Goal: Check status

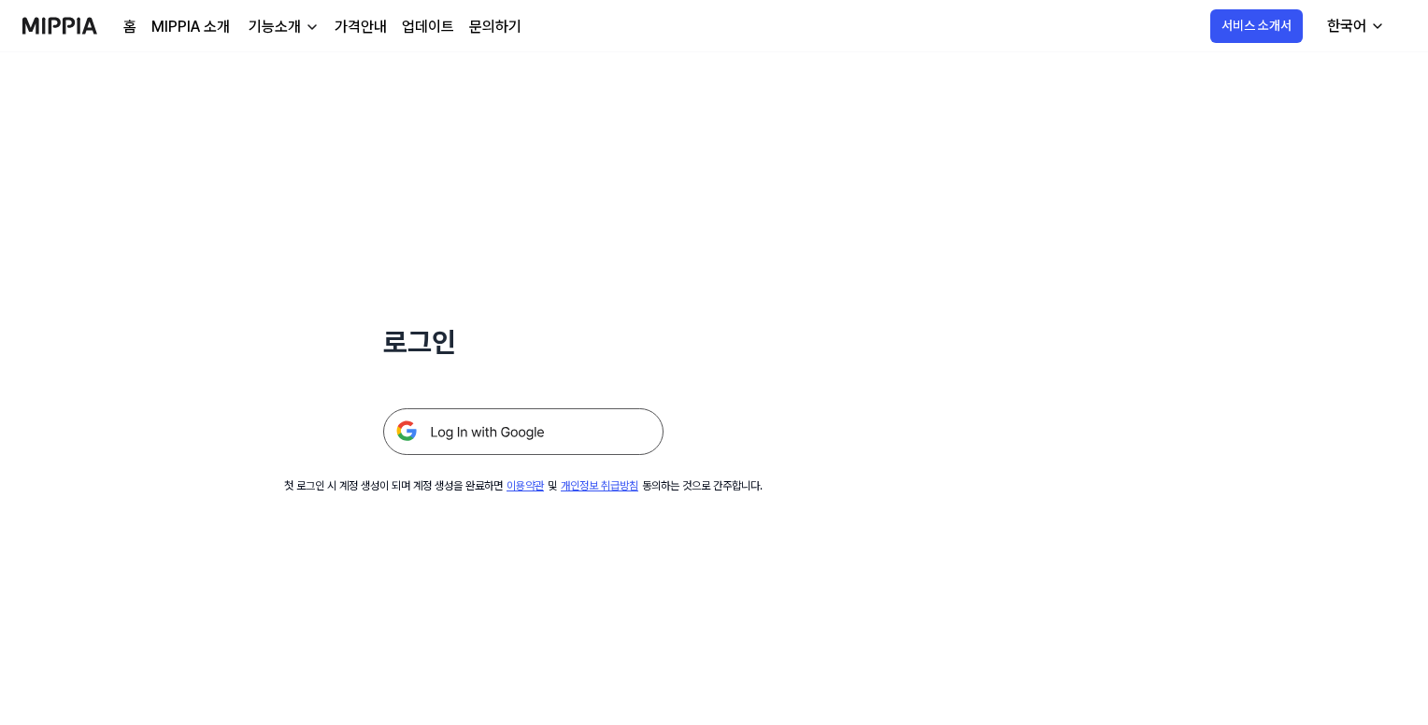
click at [478, 433] on img at bounding box center [523, 431] width 280 height 47
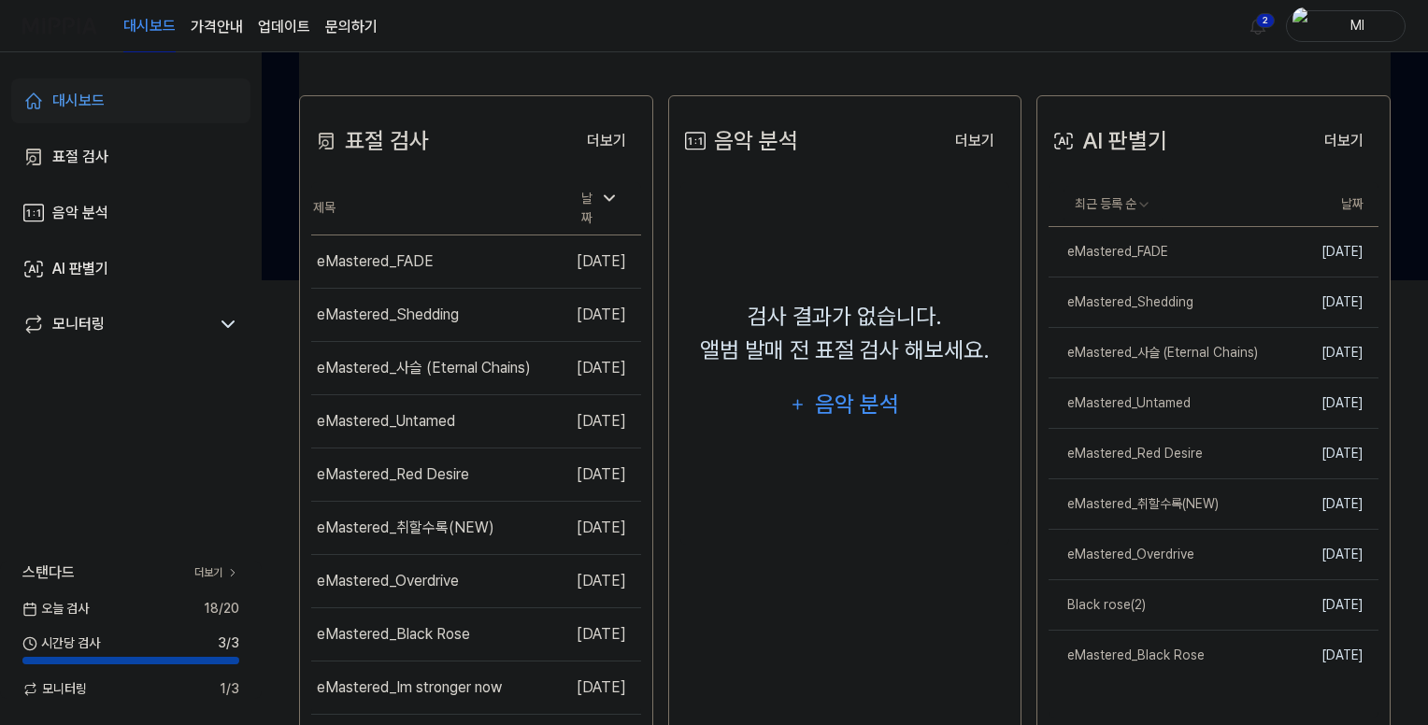
scroll to position [467, 0]
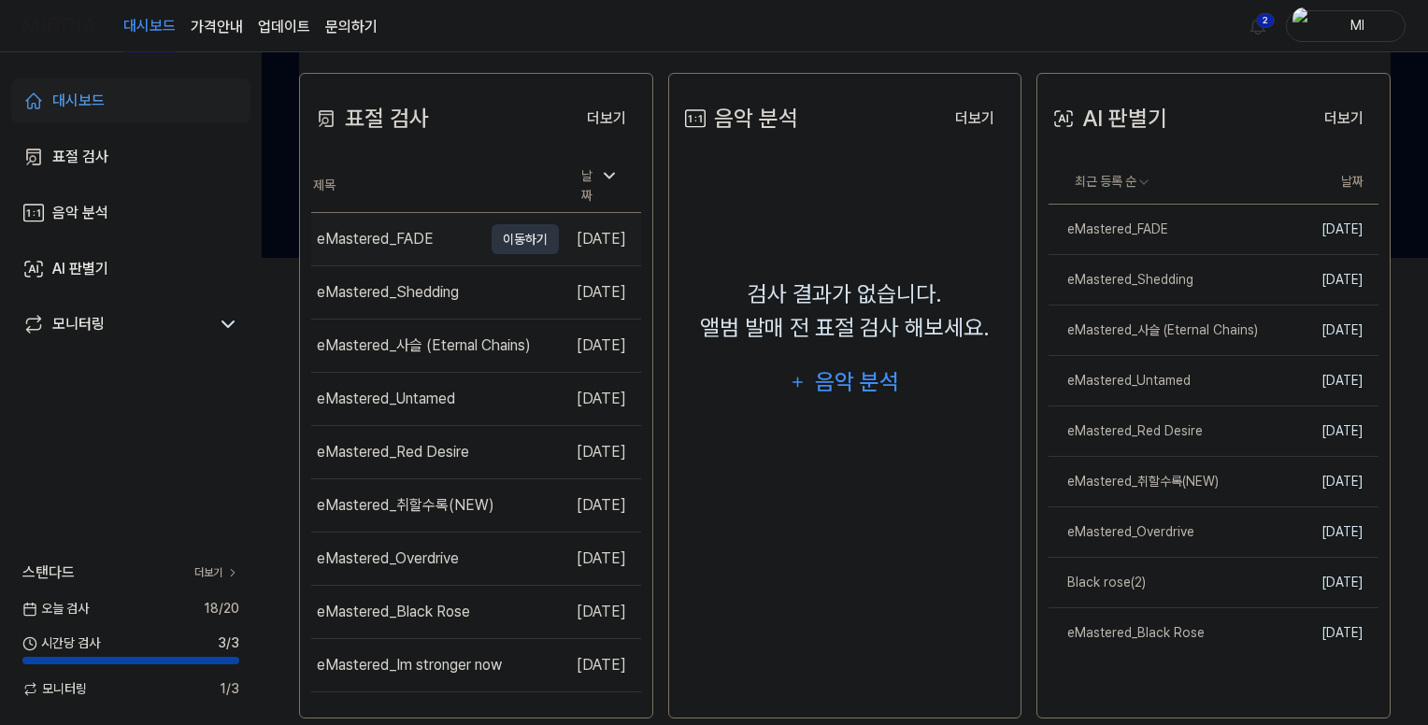
click at [374, 228] on div "eMastered_FADE" at bounding box center [375, 239] width 117 height 22
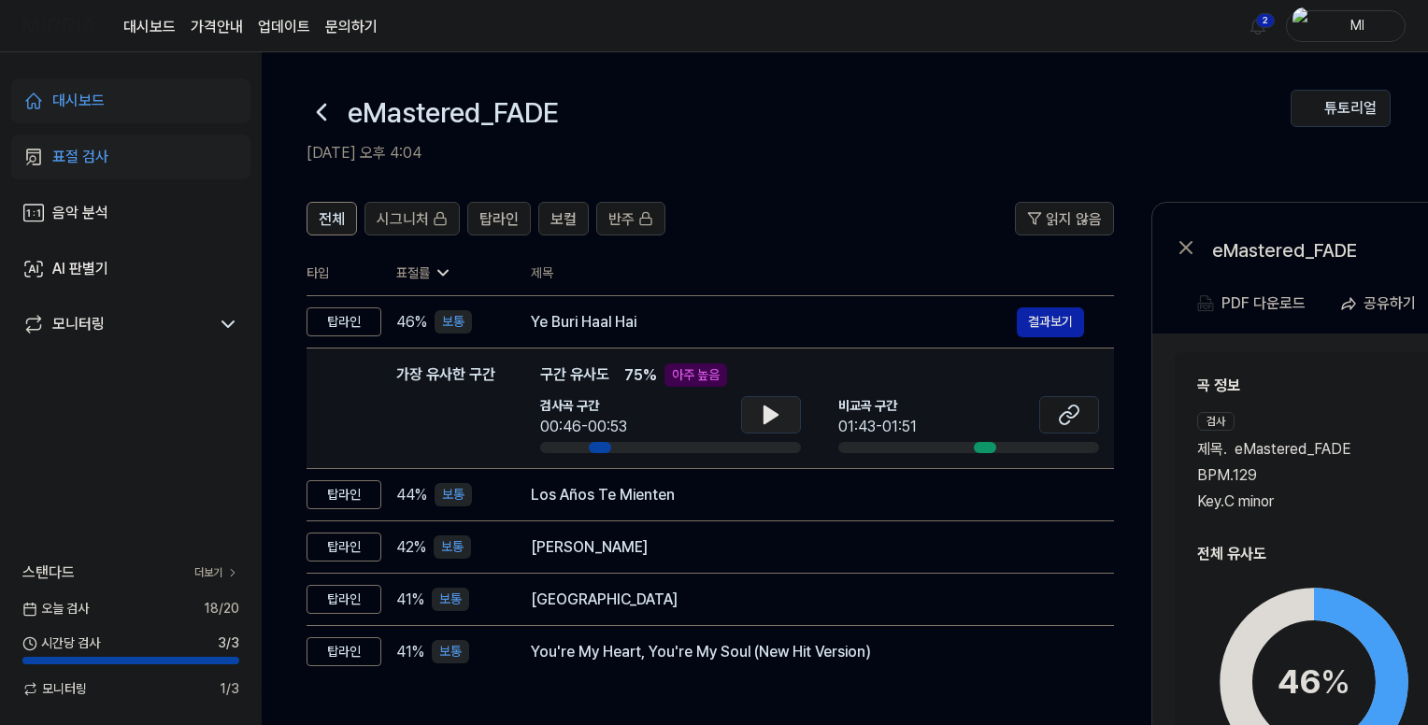
click at [773, 408] on icon at bounding box center [771, 415] width 22 height 22
click at [773, 408] on icon at bounding box center [775, 414] width 4 height 15
click at [1078, 421] on icon at bounding box center [1069, 415] width 22 height 22
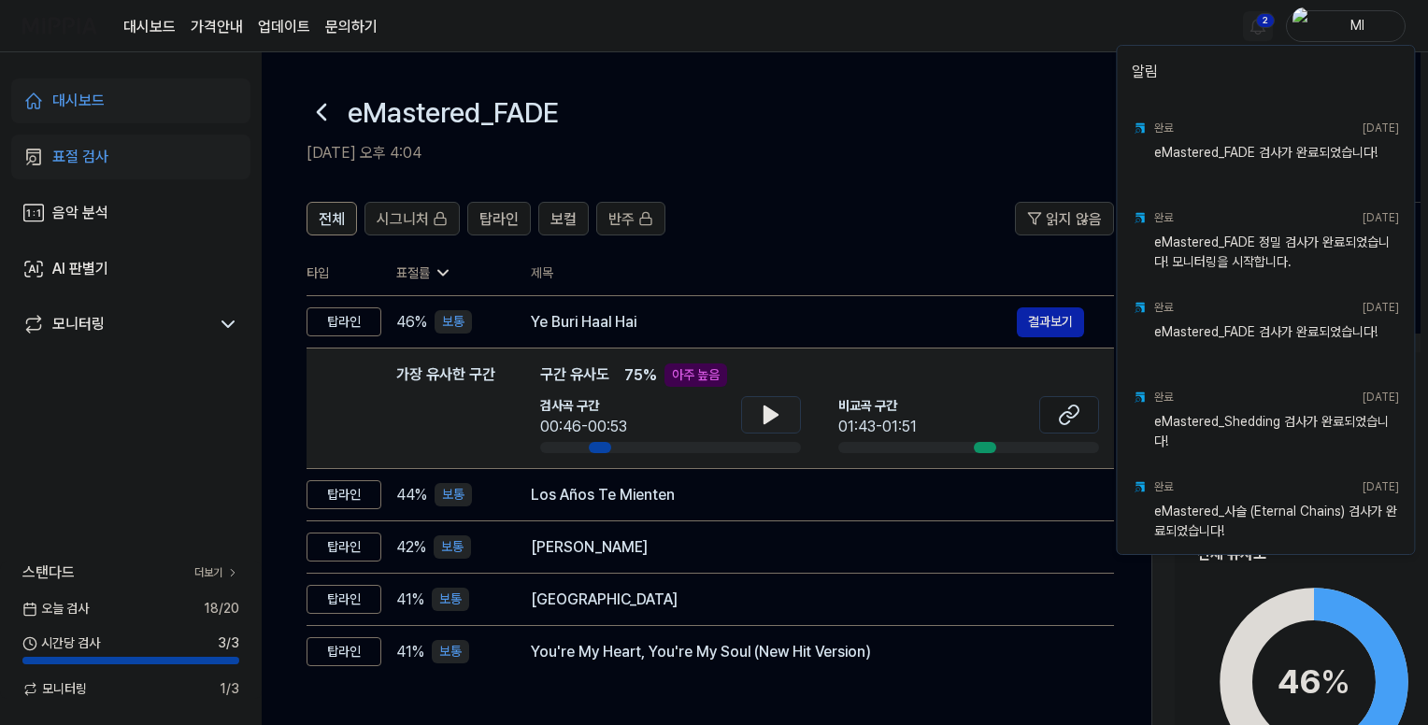
click at [1260, 30] on html "대시보드 가격안내 업데이트 문의하기 2 Ml 대시보드 표절 검사 음악 분석 AI 판별기 모니터링 스탠다드 더보기 [DATE] 검사 18 / 2…" at bounding box center [714, 362] width 1428 height 725
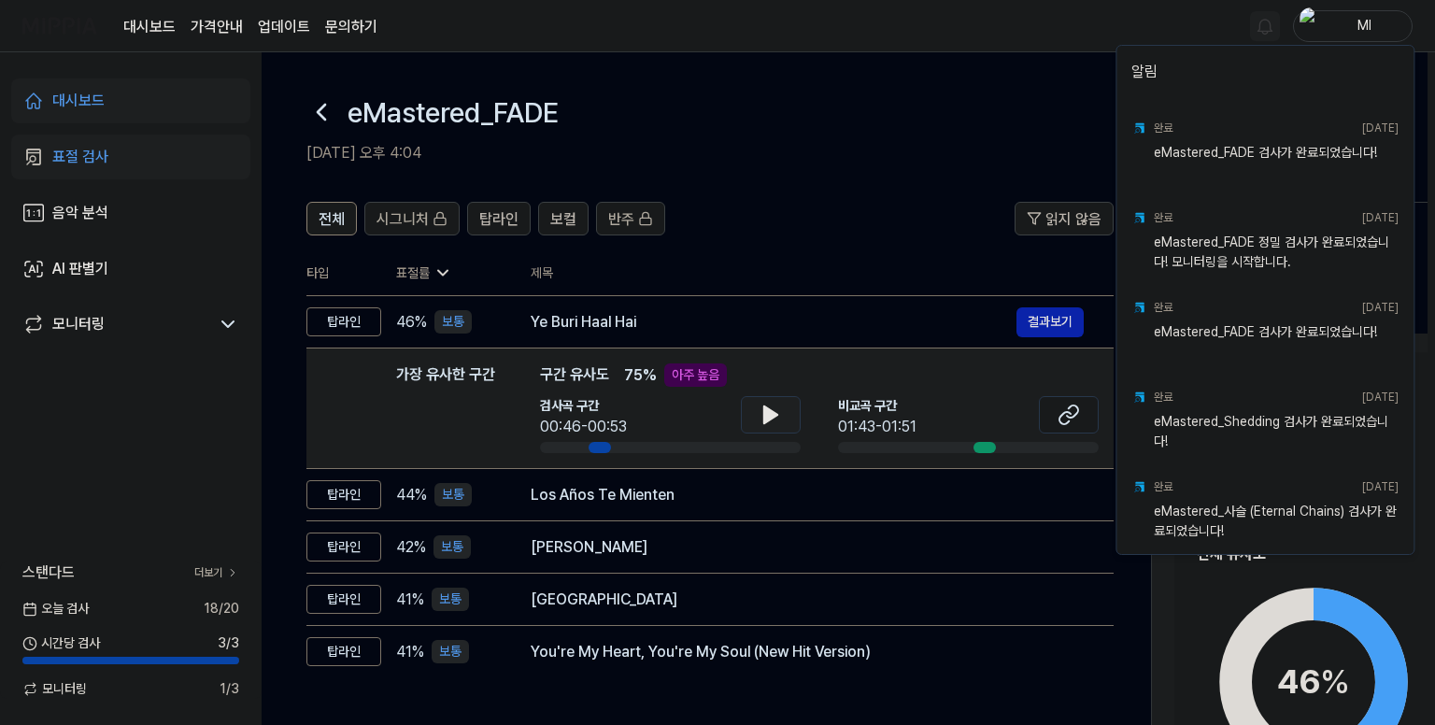
click at [942, 90] on html "대시보드 가격안내 업데이트 문의하기 Ml 대시보드 표절 검사 음악 분석 AI 판별기 모니터링 스탠다드 더보기 [DATE] 검사 18 / 20 …" at bounding box center [717, 362] width 1435 height 725
